Goal: Task Accomplishment & Management: Use online tool/utility

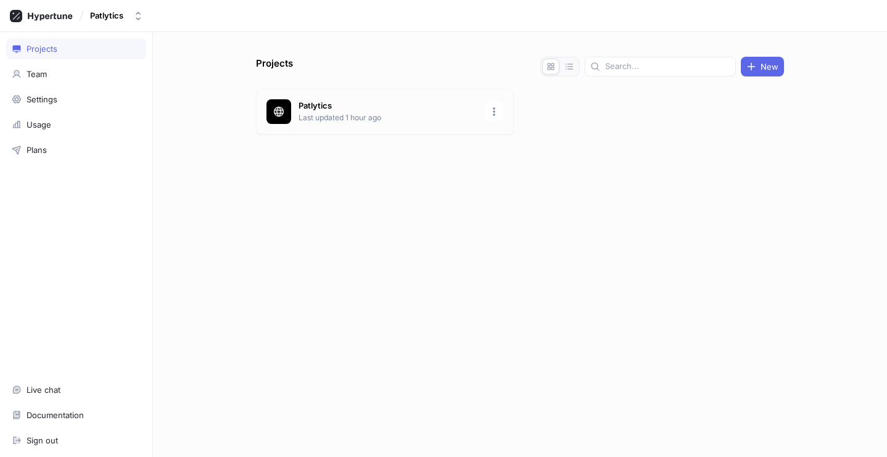
click at [387, 115] on p "Last updated 1 hour ago" at bounding box center [387, 117] width 179 height 11
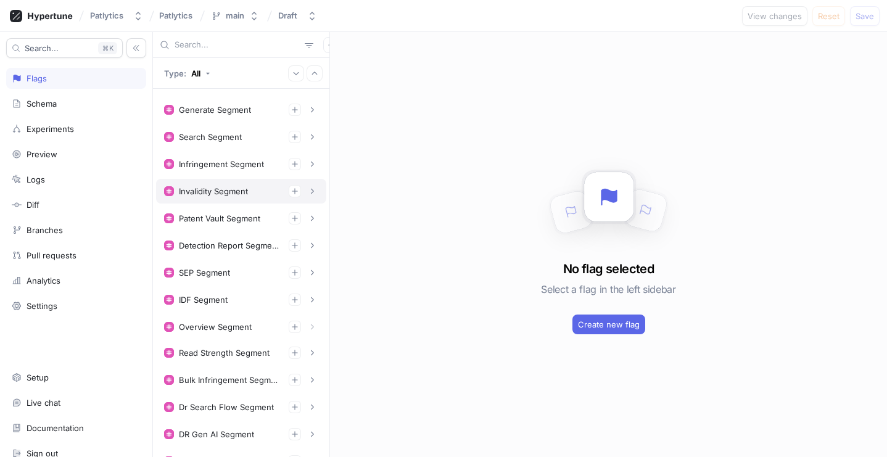
scroll to position [46, 0]
click at [218, 195] on div "Invalidity Segment" at bounding box center [213, 192] width 69 height 10
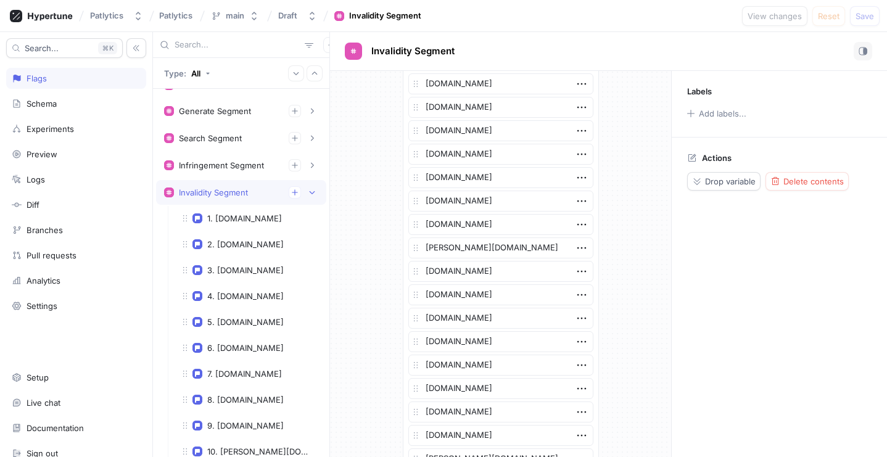
scroll to position [3008, 0]
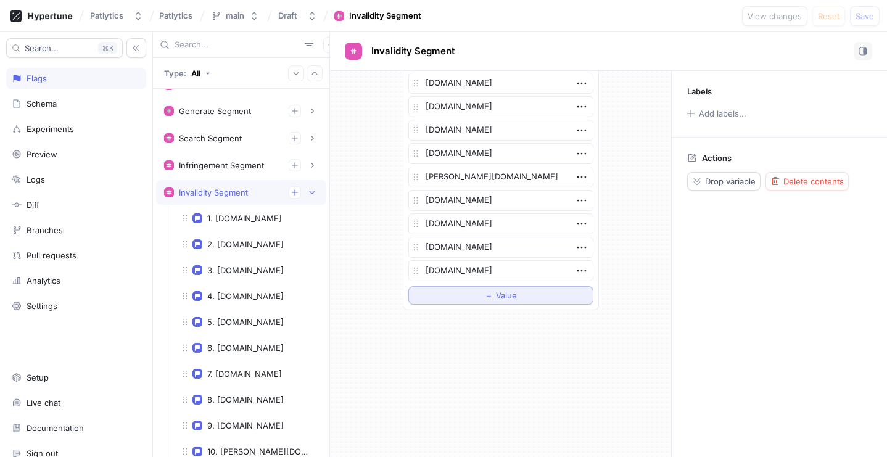
click at [458, 293] on button "＋ Value" at bounding box center [500, 295] width 185 height 18
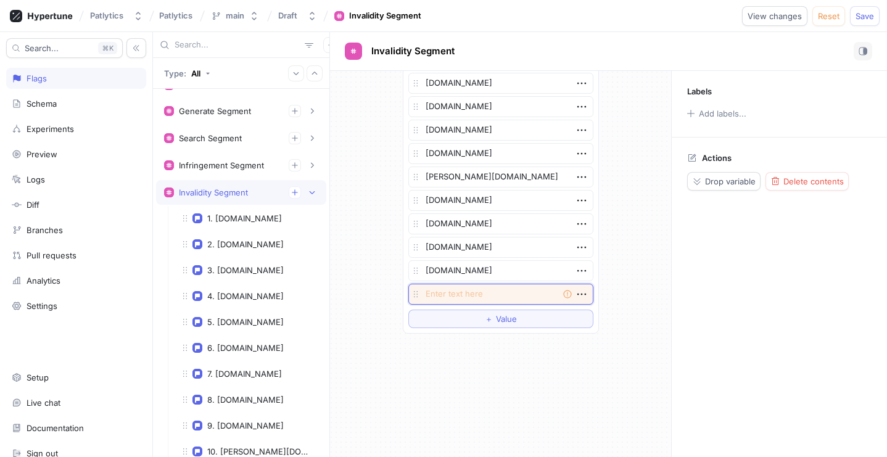
paste textarea "[DOMAIN_NAME]"
type textarea "x"
type textarea "[DOMAIN_NAME]"
click at [858, 14] on span "Save" at bounding box center [864, 15] width 18 height 7
type textarea "x"
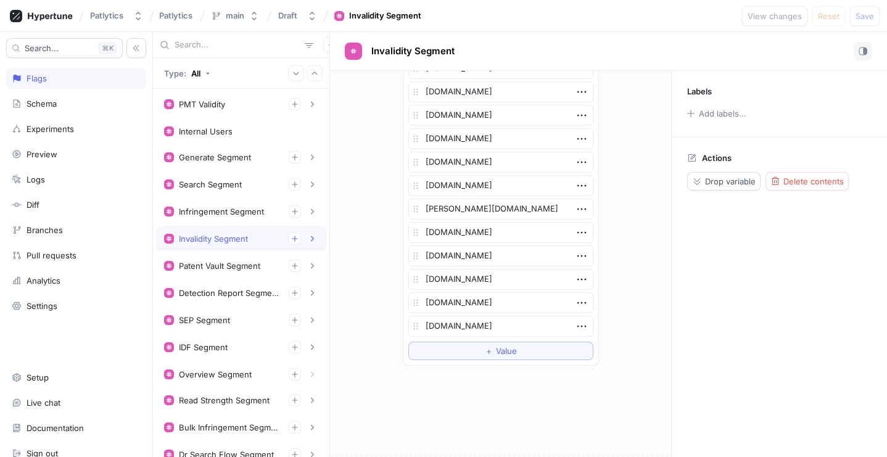
scroll to position [3032, 0]
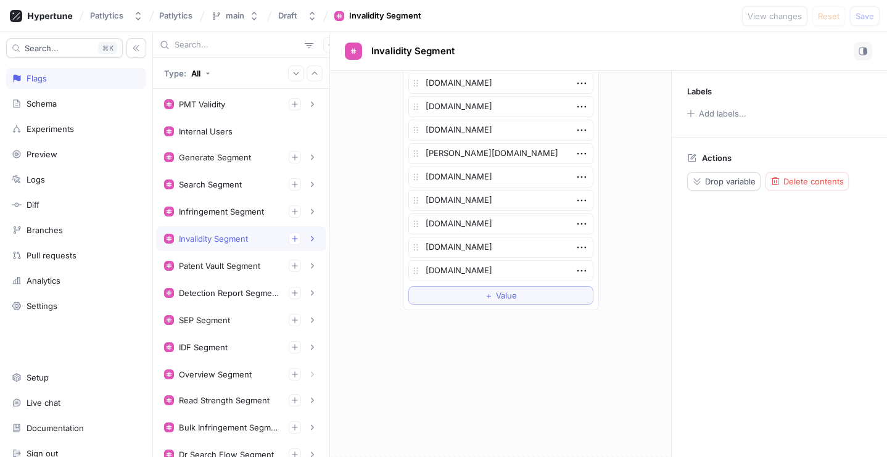
click at [552, 273] on textarea "[DOMAIN_NAME]" at bounding box center [500, 270] width 185 height 21
type textarea "x"
type textarea "[DOMAIN_NAME]"
type textarea "x"
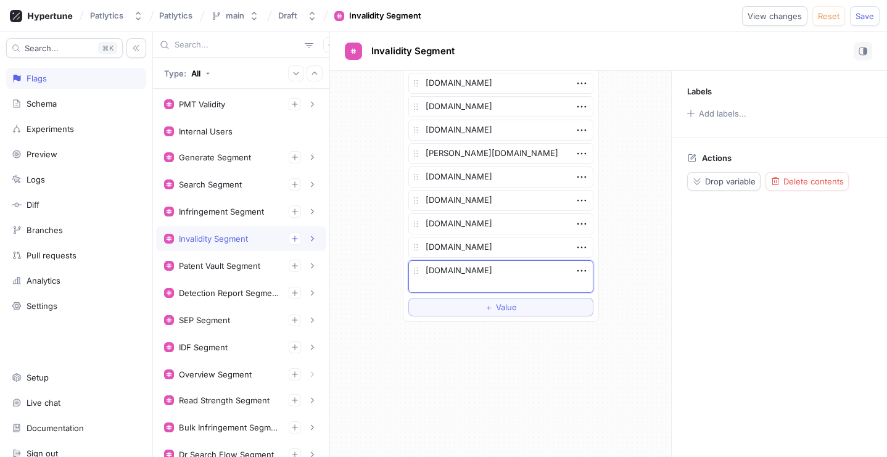
type textarea "[DOMAIN_NAME]"
type textarea "x"
click at [593, 351] on div "List [DOMAIN_NAME] [DOMAIN_NAME] [DOMAIN_NAME] [DOMAIN_NAME] [DOMAIN_NAME] [DOM…" at bounding box center [500, 264] width 341 height 386
